Goal: Task Accomplishment & Management: Complete application form

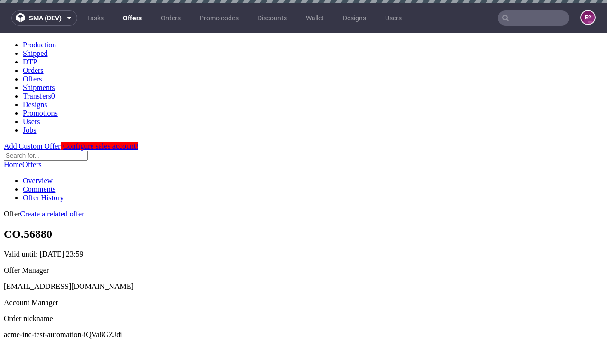
scroll to position [3, 0]
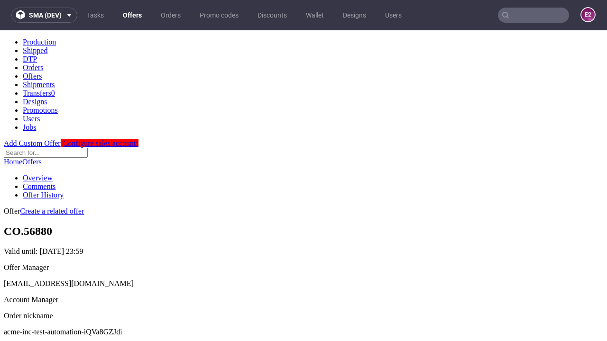
scroll to position [94, 0]
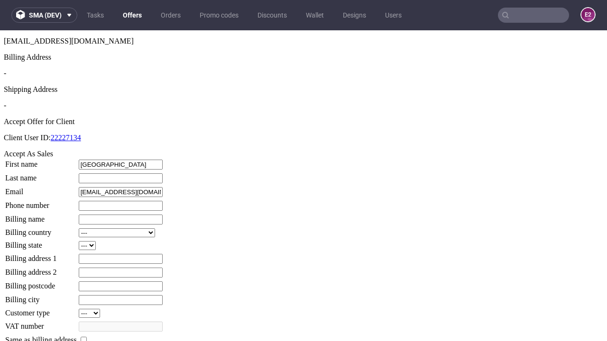
type input "[GEOGRAPHIC_DATA]"
type input "[PERSON_NAME]"
type input "1509813888"
type input "Alexandro36"
select select "13"
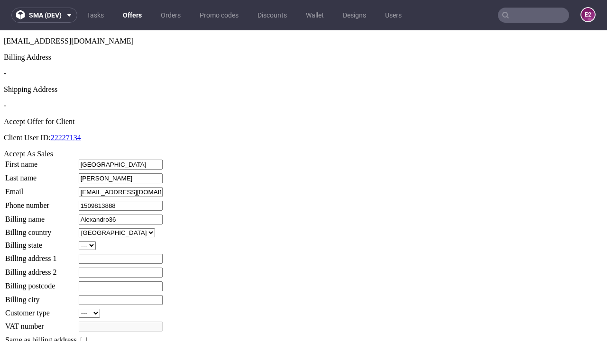
select select "132"
type input "Alexandro36"
type input "94 [PERSON_NAME] Path"
type input "DY33 9LS"
type input "Upton Funkdon"
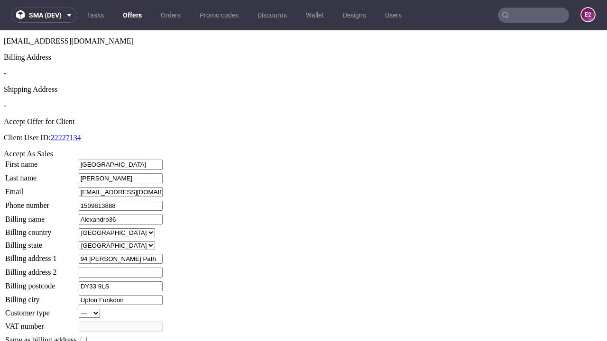
click at [87, 337] on input "checkbox" at bounding box center [84, 340] width 6 height 6
checkbox input "true"
type input "Alexandro36"
select select "13"
type input "94 [PERSON_NAME] Path"
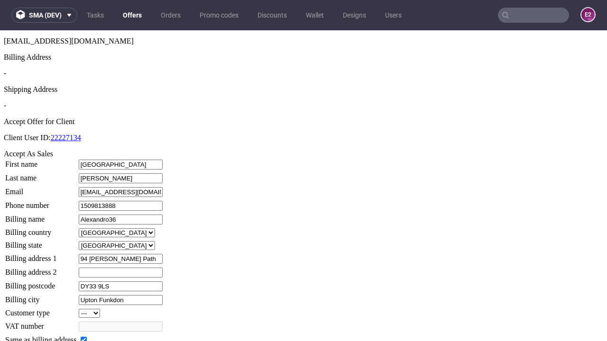
type input "DY33 9LS"
type input "Upton Funkdon"
select select "132"
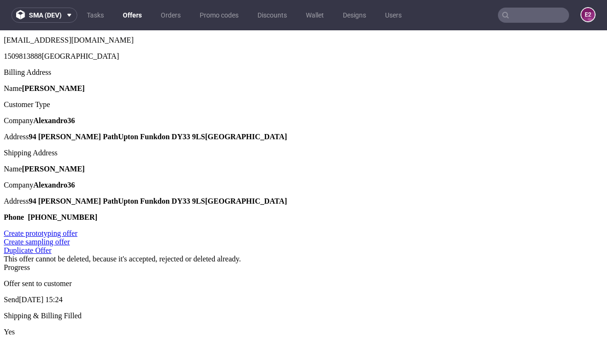
scroll to position [0, 0]
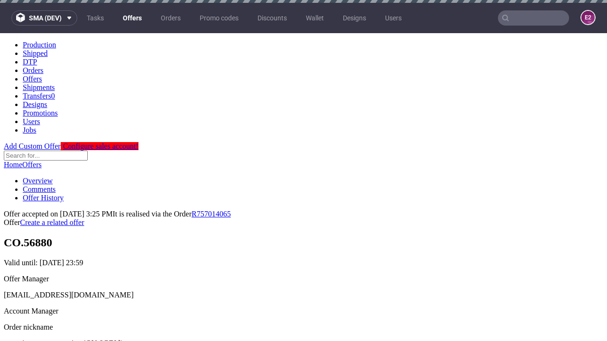
type input "[DATE]"
select select "12214305"
type input "In progress..."
